Goal: Task Accomplishment & Management: Use online tool/utility

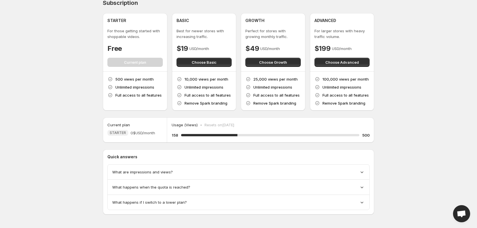
scroll to position [9, 0]
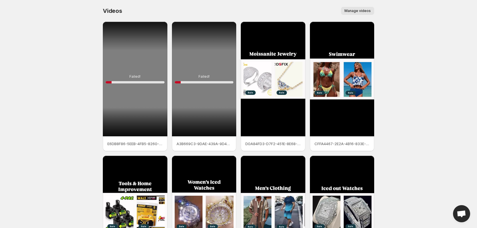
click at [202, 66] on div "Failed! 10 %" at bounding box center [204, 79] width 65 height 115
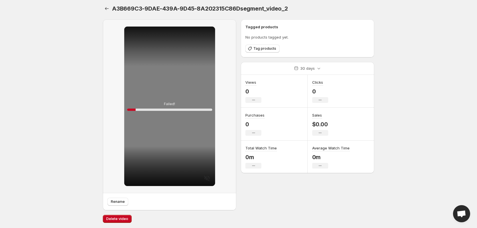
scroll to position [3, 0]
click at [106, 7] on icon "Settings" at bounding box center [107, 8] width 4 height 3
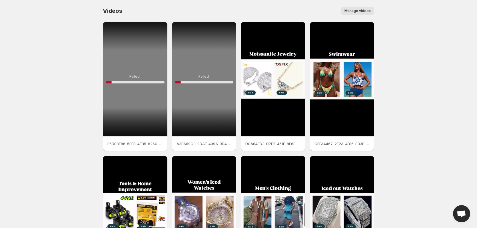
click at [140, 85] on div "Failed! 10 %" at bounding box center [135, 79] width 65 height 115
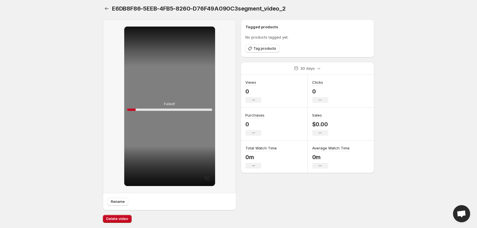
scroll to position [3, 0]
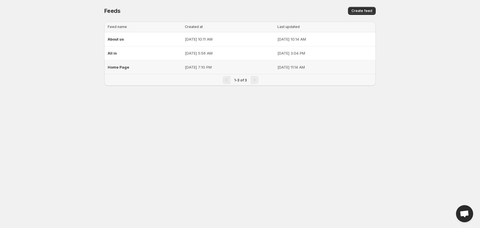
click at [211, 64] on td "[DATE] 7:10 PM" at bounding box center [229, 67] width 93 height 14
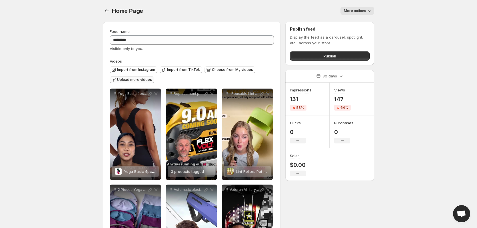
click at [135, 77] on button "Upload more videos" at bounding box center [132, 79] width 45 height 7
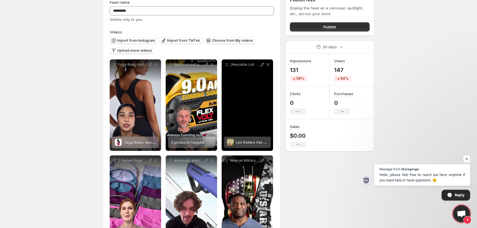
scroll to position [24, 0]
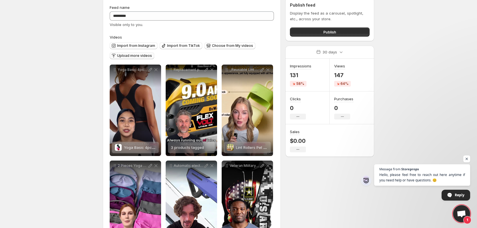
click at [136, 57] on span "Upload more videos" at bounding box center [134, 55] width 35 height 5
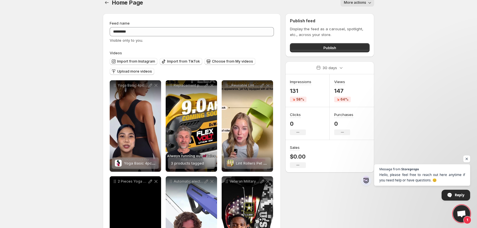
scroll to position [0, 0]
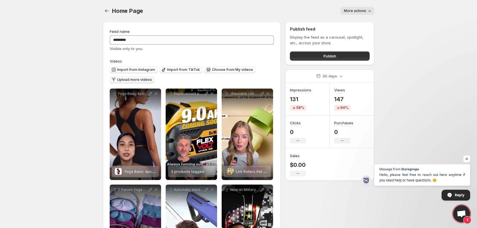
click at [138, 80] on span "Upload more videos" at bounding box center [134, 79] width 35 height 5
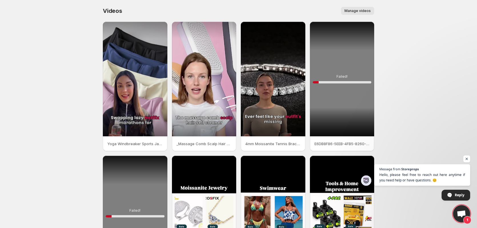
click at [355, 107] on div "Failed! 10 %" at bounding box center [342, 79] width 65 height 115
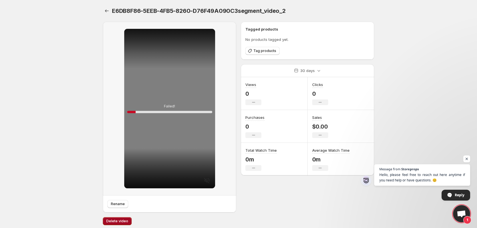
click at [121, 219] on span "Delete video" at bounding box center [117, 221] width 22 height 5
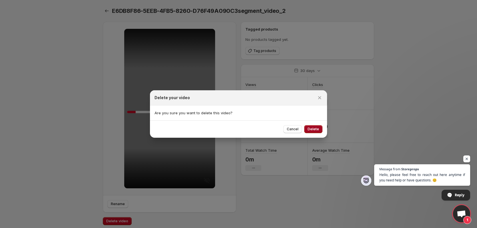
click at [317, 130] on span "Delete" at bounding box center [313, 129] width 11 height 5
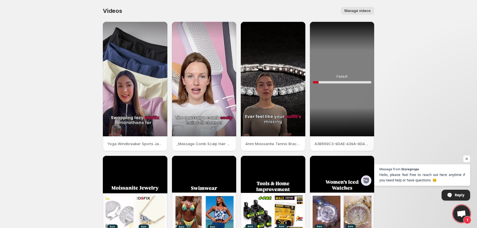
click at [363, 129] on div "Failed! 10 %" at bounding box center [342, 79] width 65 height 115
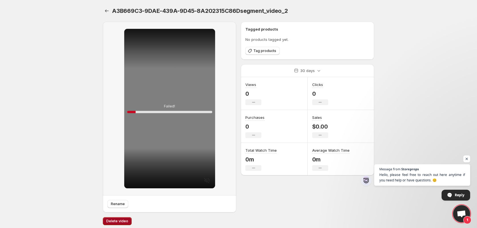
click at [110, 220] on span "Delete video" at bounding box center [117, 221] width 22 height 5
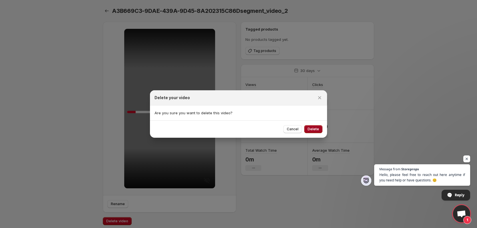
click at [318, 127] on span "Delete" at bounding box center [313, 129] width 11 height 5
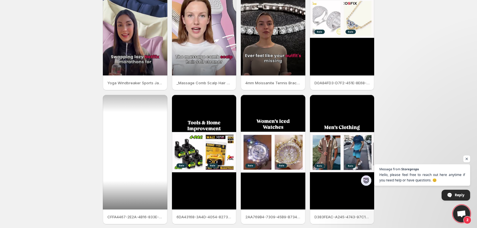
scroll to position [83, 0]
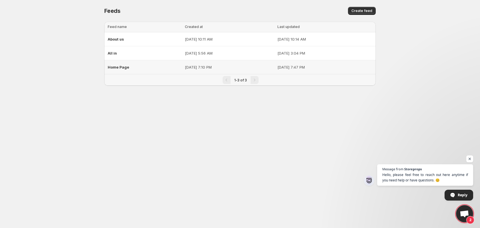
click at [217, 67] on p "[DATE] 7:10 PM" at bounding box center [229, 67] width 89 height 6
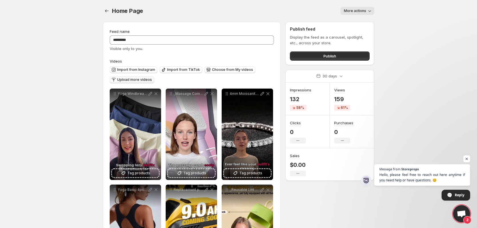
click at [137, 79] on span "Upload more videos" at bounding box center [134, 79] width 35 height 5
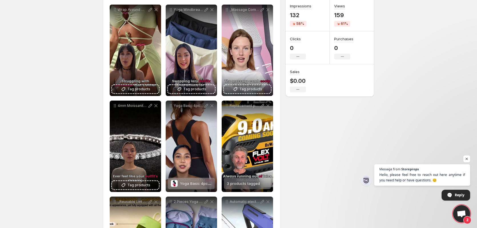
scroll to position [86, 0]
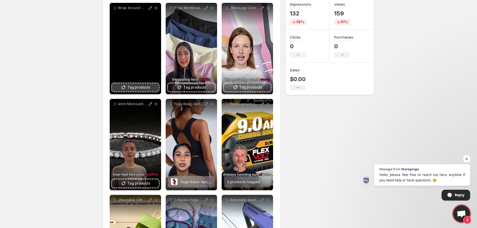
click at [145, 87] on span "Tag products" at bounding box center [138, 88] width 23 height 6
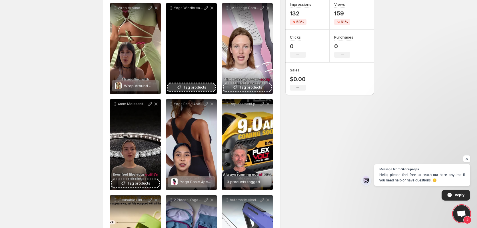
click at [193, 86] on span "Tag products" at bounding box center [194, 88] width 23 height 6
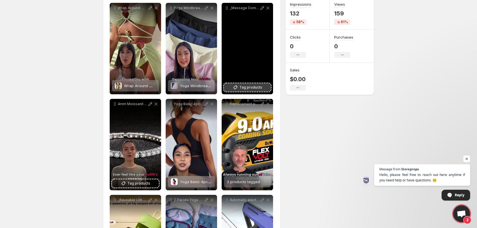
click at [250, 87] on span "Tag products" at bounding box center [250, 88] width 23 height 6
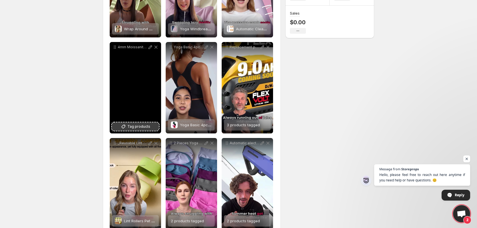
scroll to position [143, 0]
click at [131, 126] on span "Tag products" at bounding box center [138, 126] width 23 height 6
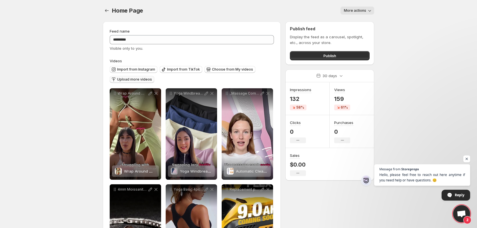
scroll to position [0, 0]
click at [132, 81] on span "Upload more videos" at bounding box center [134, 79] width 35 height 5
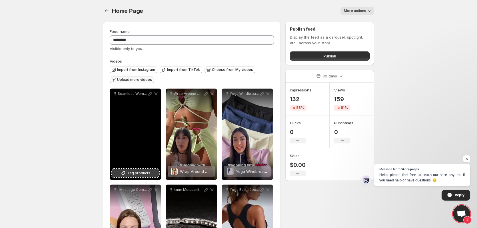
click at [130, 174] on span "Tag products" at bounding box center [138, 173] width 23 height 6
click at [132, 173] on span "Tag products" at bounding box center [138, 173] width 23 height 6
click at [151, 93] on icon at bounding box center [151, 94] width 4 height 4
click at [135, 173] on span "Tag products" at bounding box center [138, 173] width 23 height 6
